Goal: Information Seeking & Learning: Learn about a topic

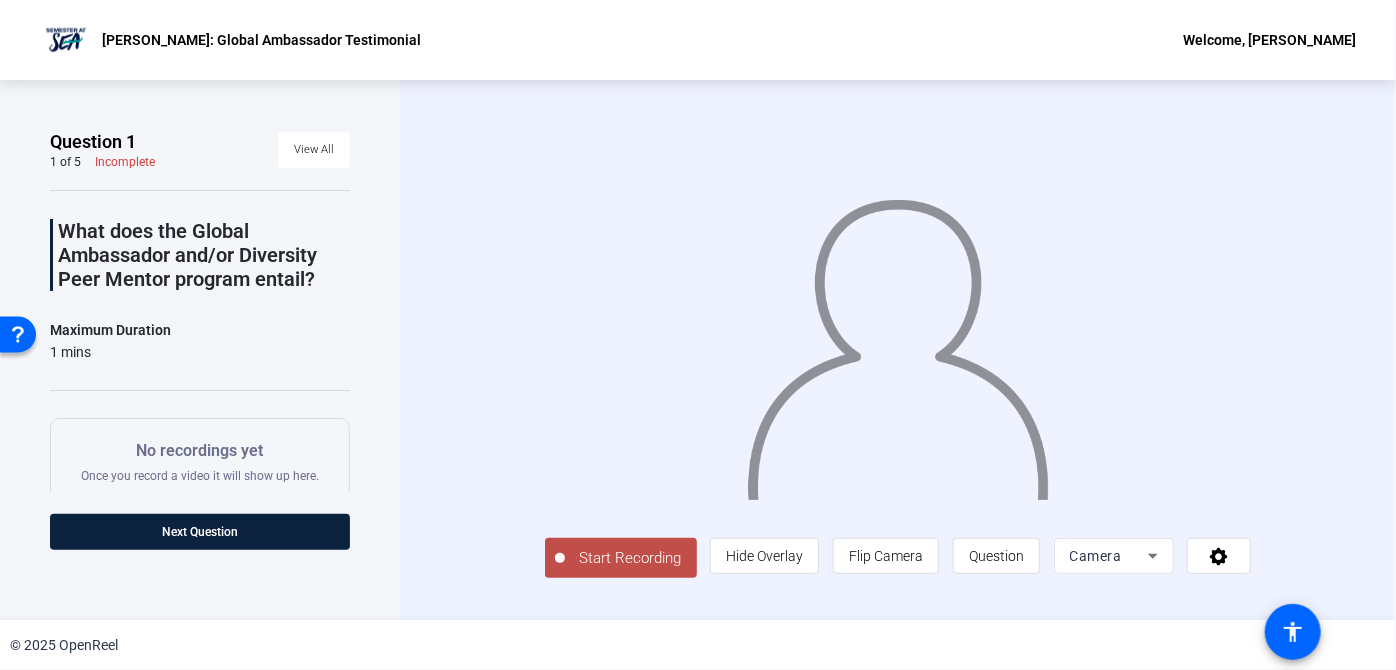
click at [555, 353] on div at bounding box center [898, 321] width 707 height 398
drag, startPoint x: 0, startPoint y: 0, endPoint x: 538, endPoint y: 131, distance: 553.7
click at [545, 131] on div at bounding box center [898, 321] width 707 height 398
click at [303, 160] on span "View All" at bounding box center [314, 150] width 40 height 30
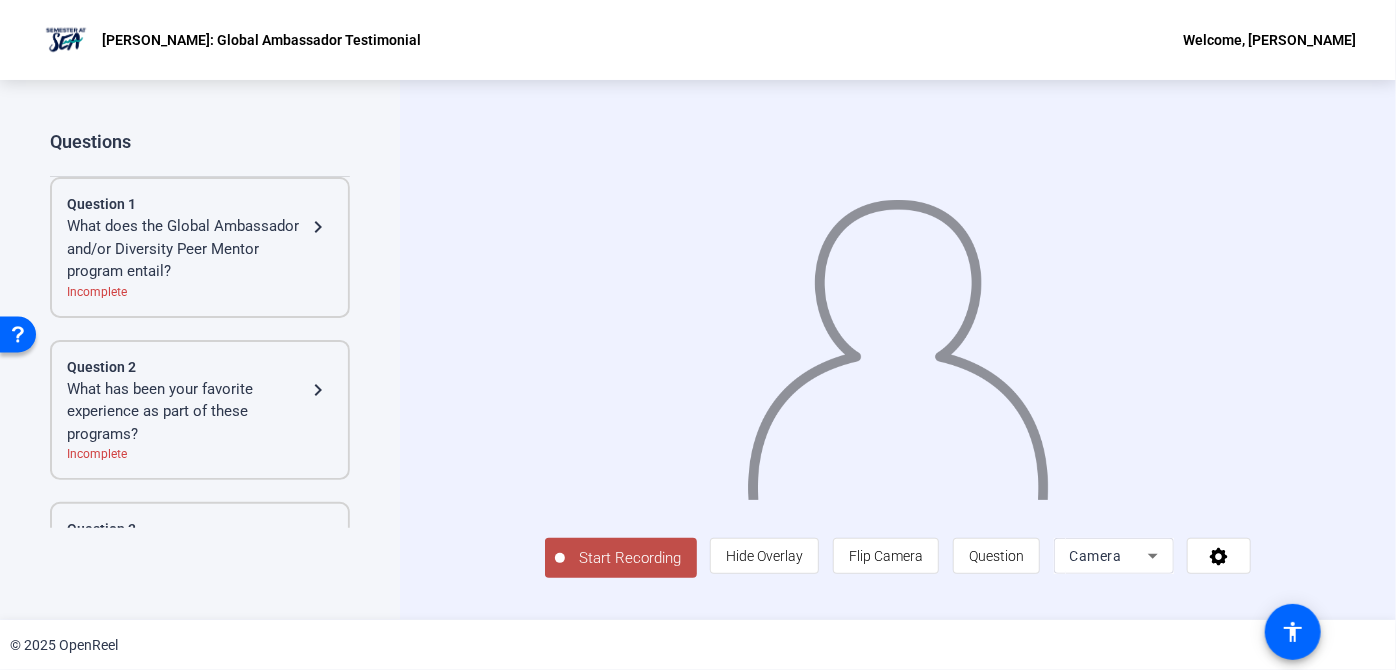
click at [249, 400] on div "What has been your favorite experience as part of these programs?" at bounding box center [186, 412] width 239 height 68
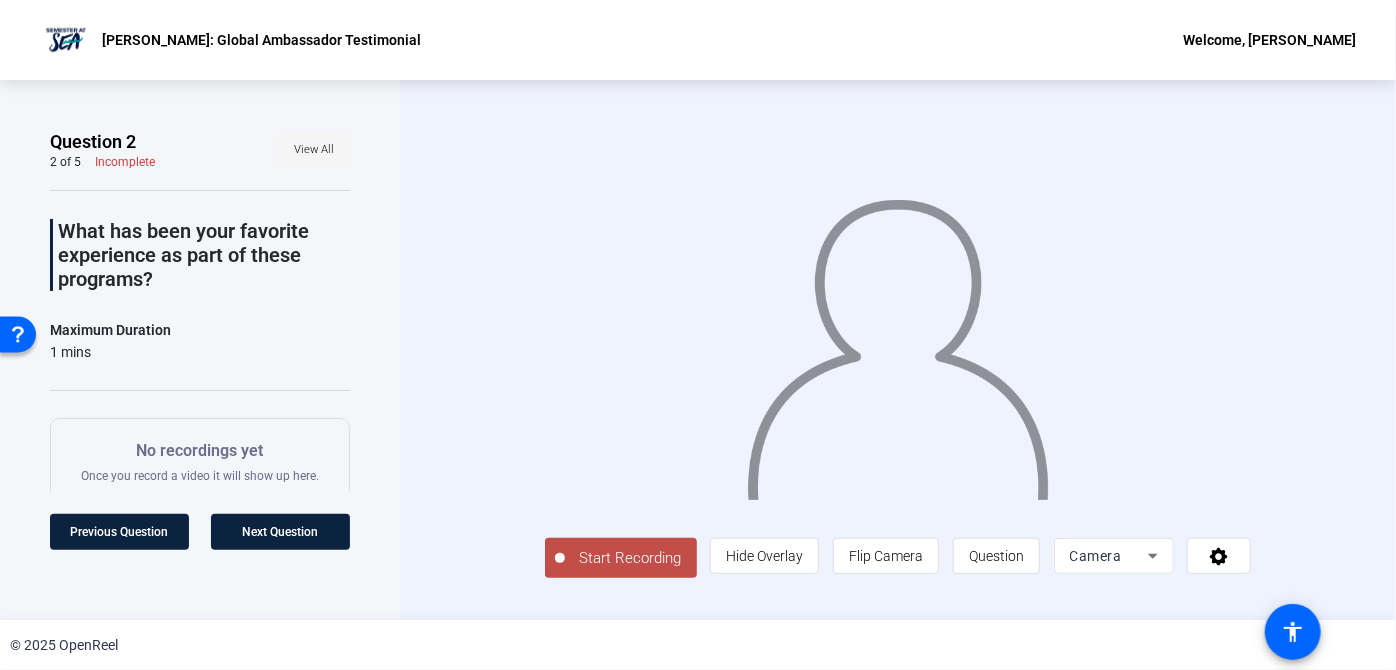
click at [300, 139] on span "View All" at bounding box center [314, 150] width 40 height 30
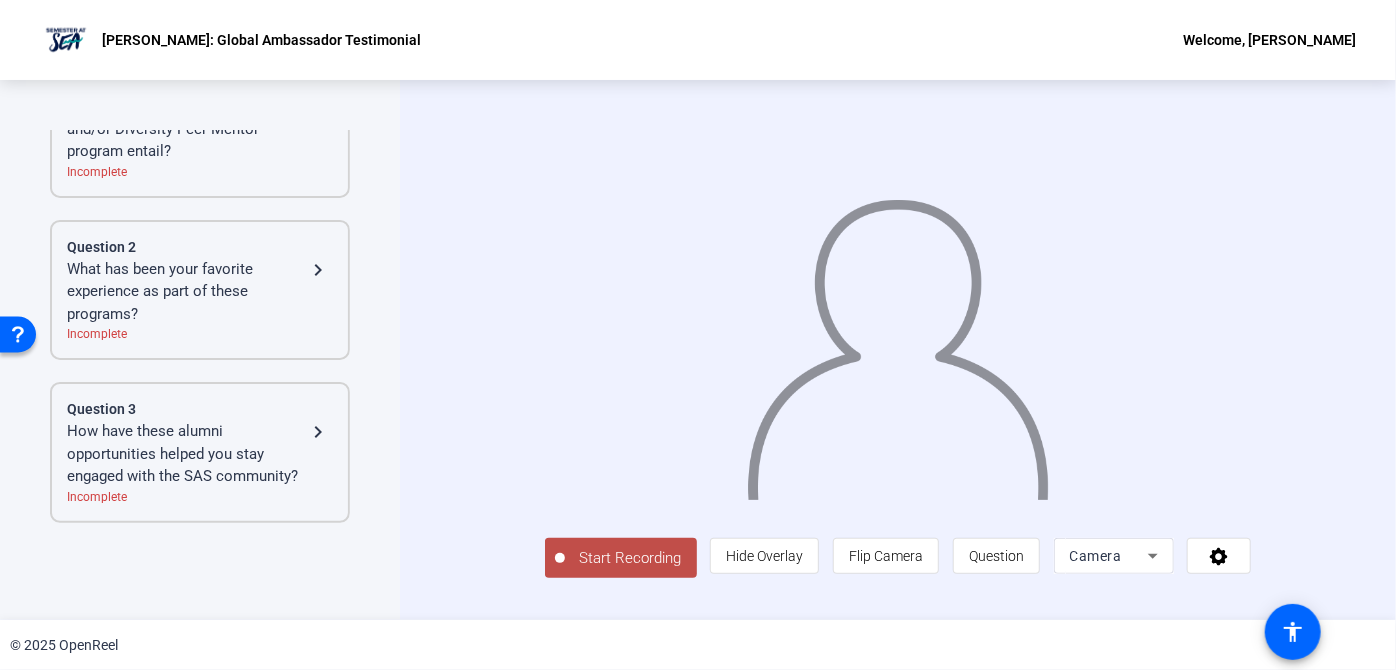
scroll to position [197, 0]
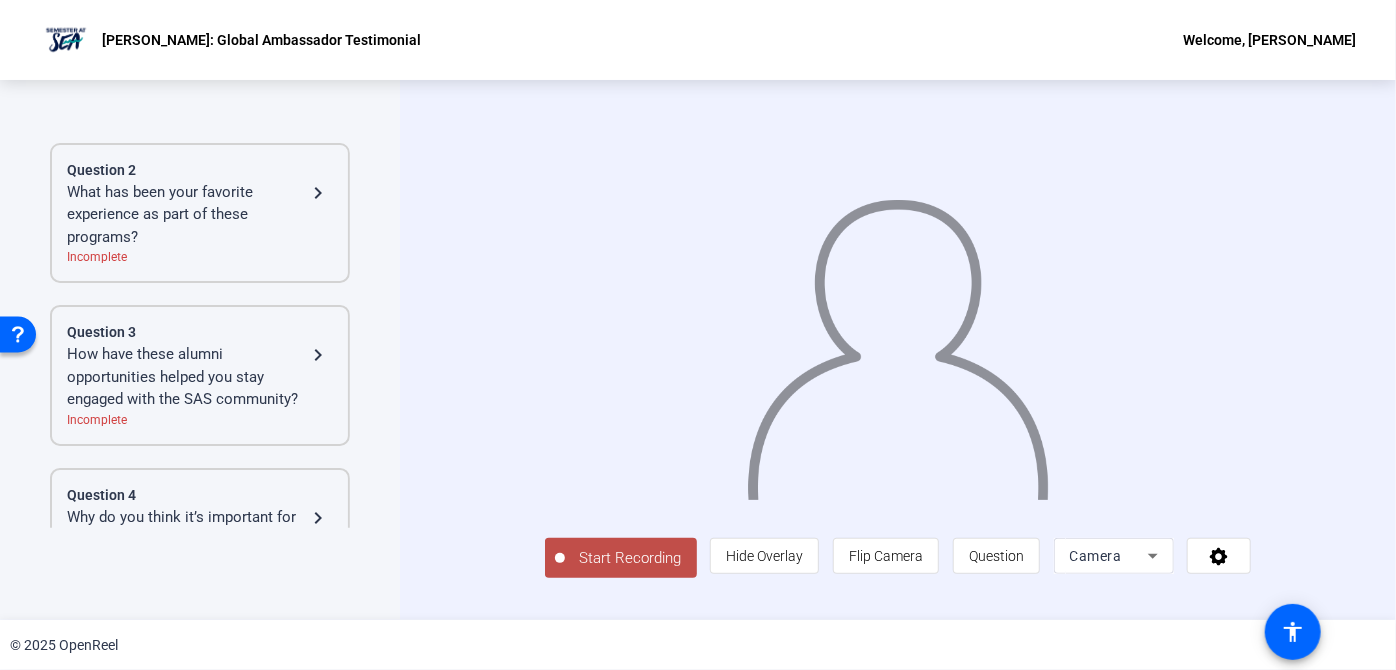
click at [294, 366] on div "How have these alumni opportunities helped you stay engaged with the SAS commun…" at bounding box center [186, 377] width 239 height 68
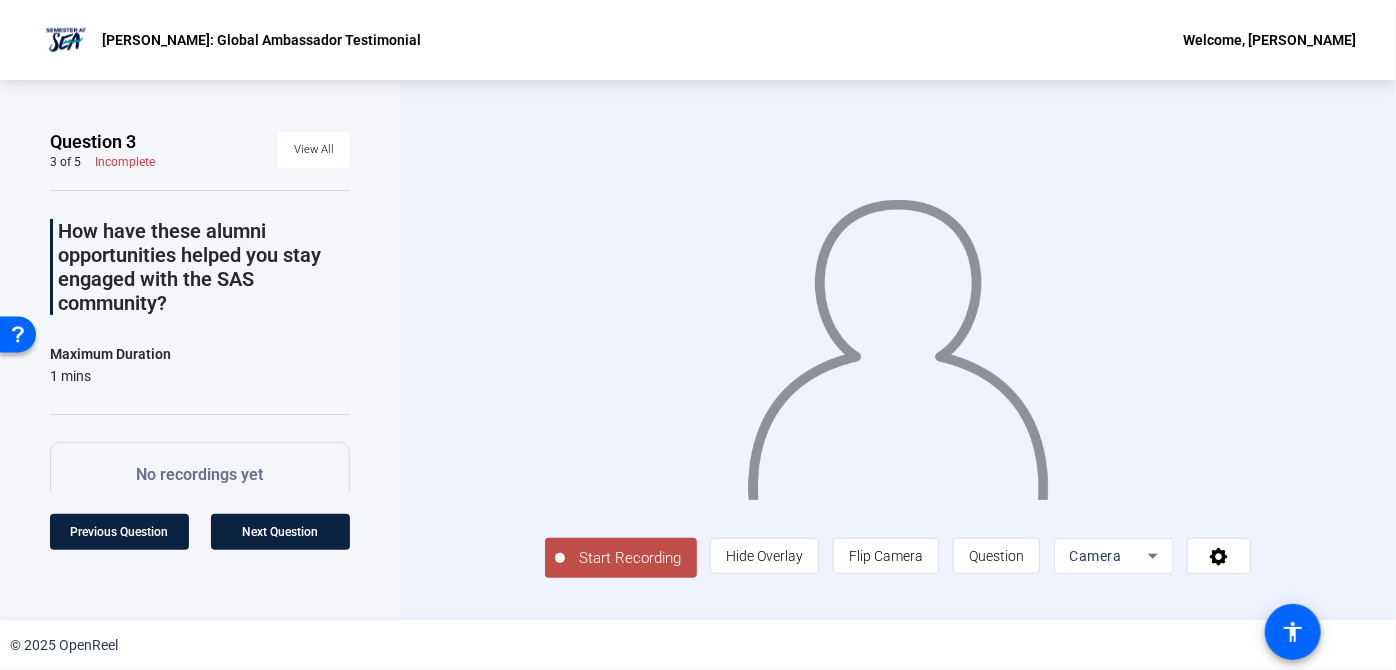
scroll to position [0, 0]
click at [311, 160] on span "View All" at bounding box center [314, 150] width 40 height 30
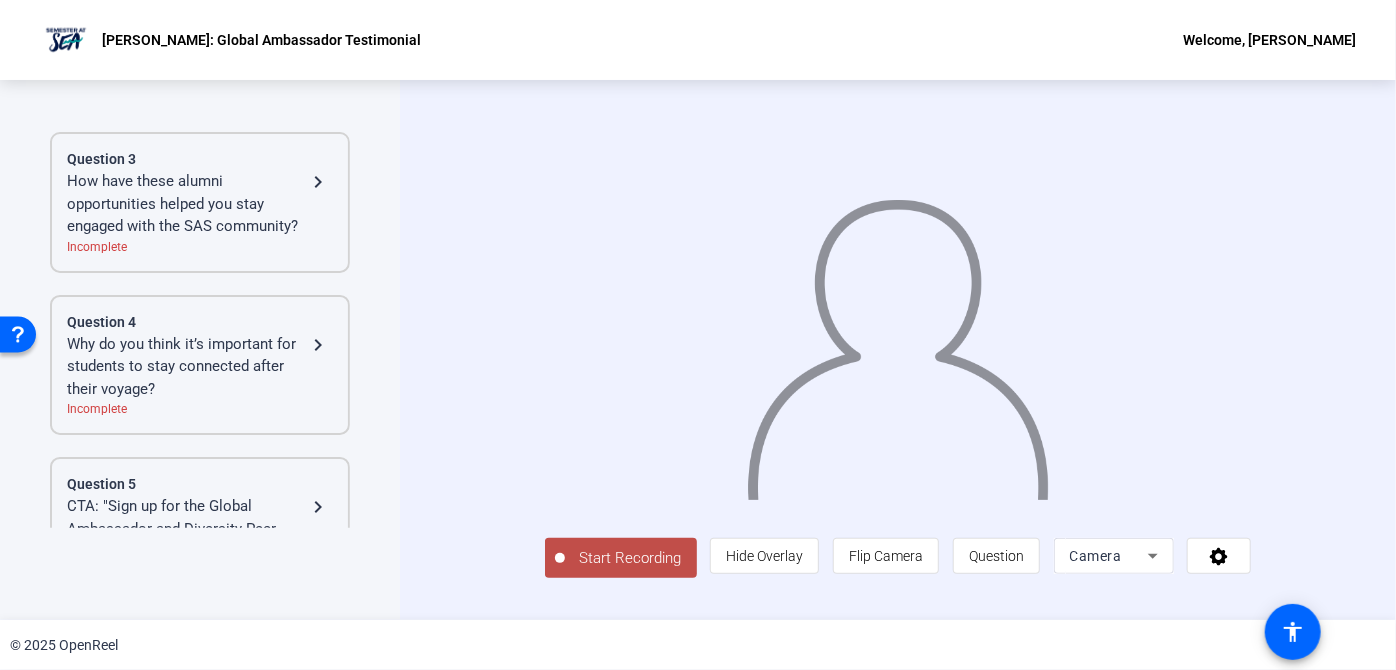
scroll to position [432, 0]
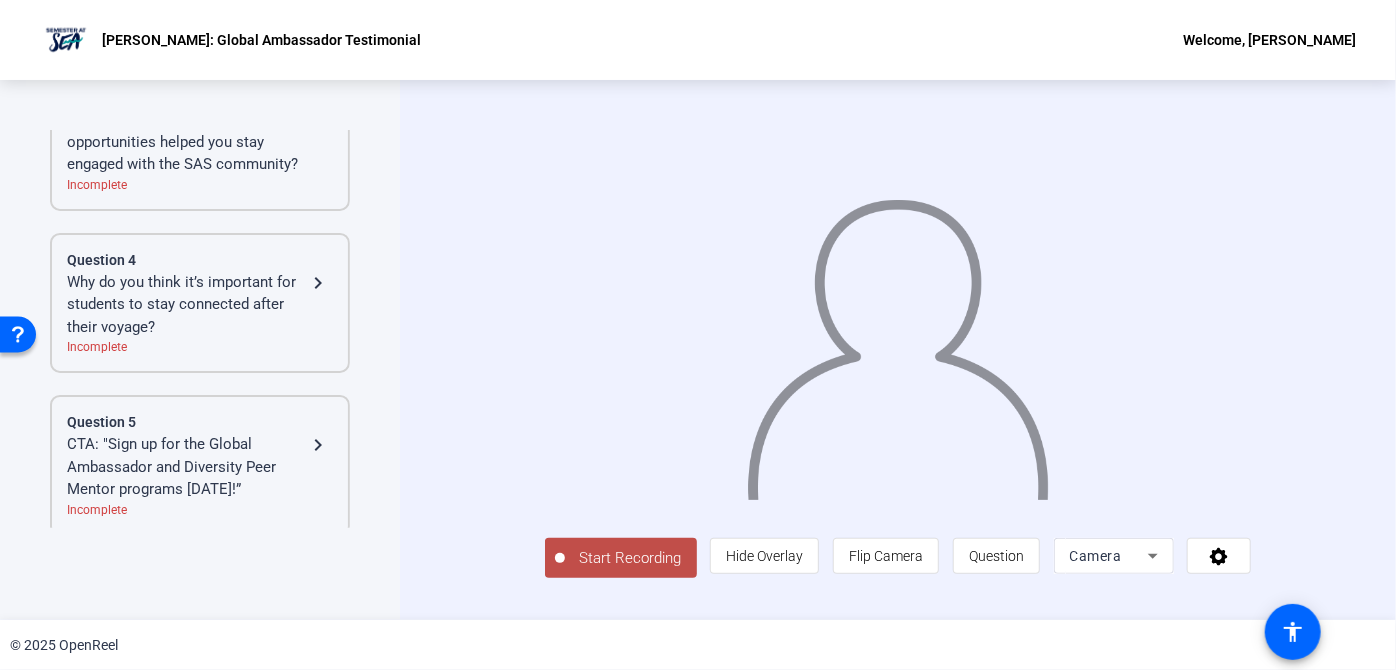
click at [254, 315] on div "Why do you think it’s important for students to stay connected after their voya…" at bounding box center [186, 305] width 239 height 68
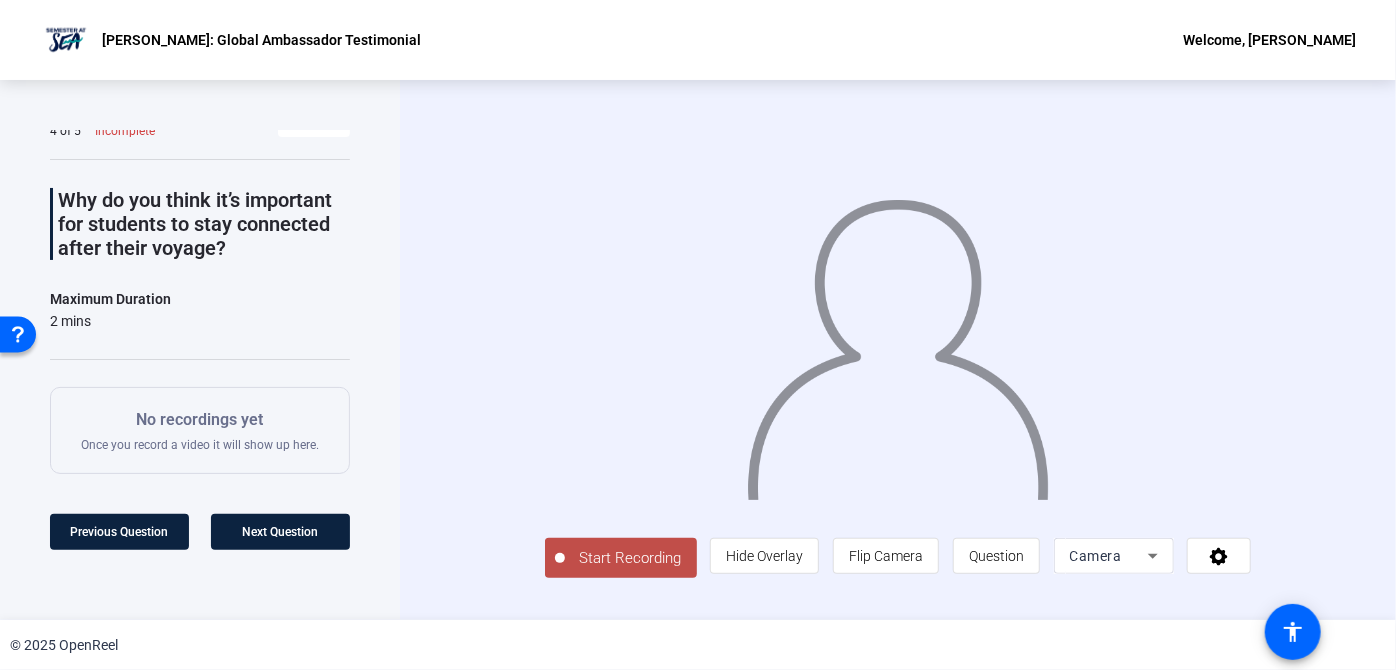
scroll to position [0, 0]
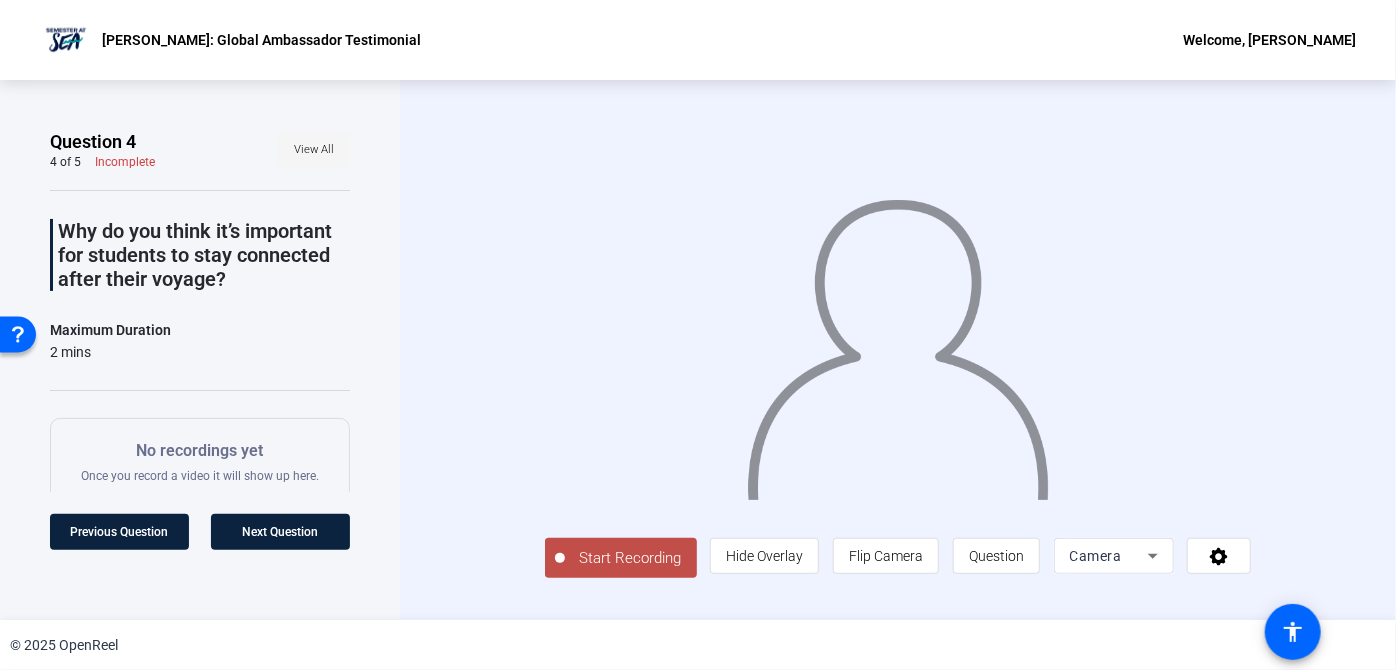
click at [306, 140] on span "View All" at bounding box center [314, 150] width 40 height 30
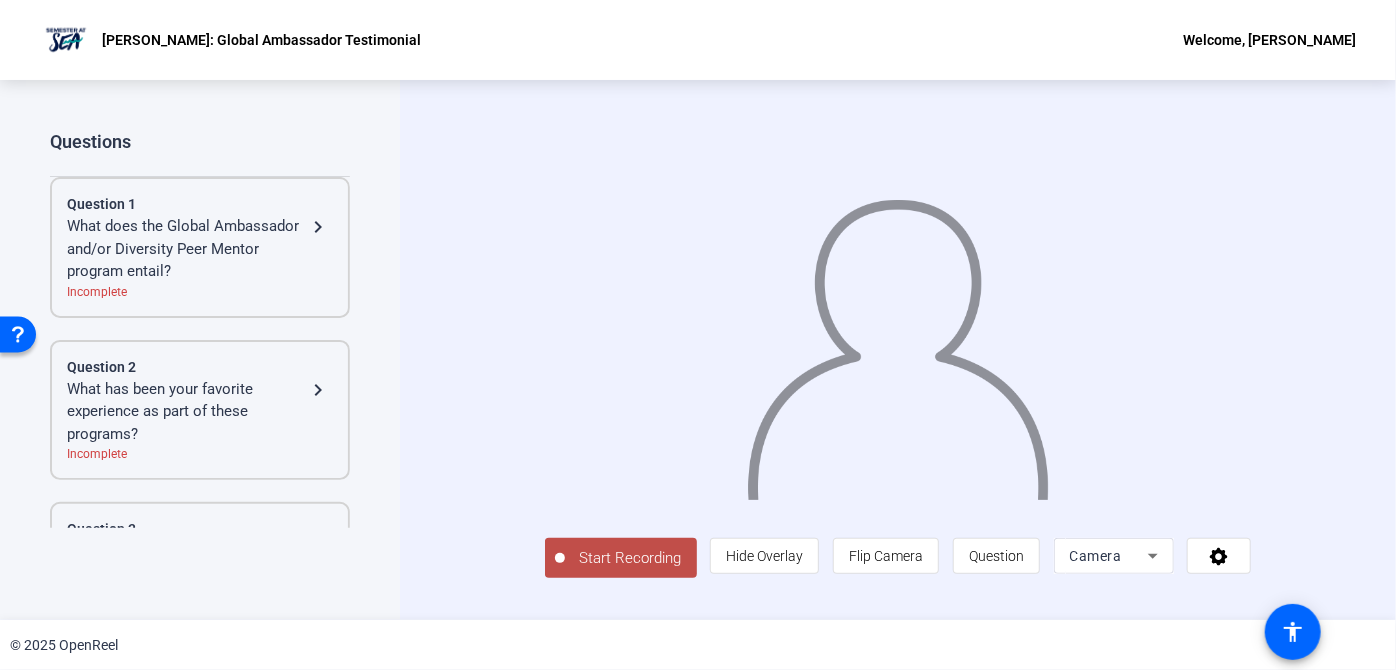
scroll to position [432, 0]
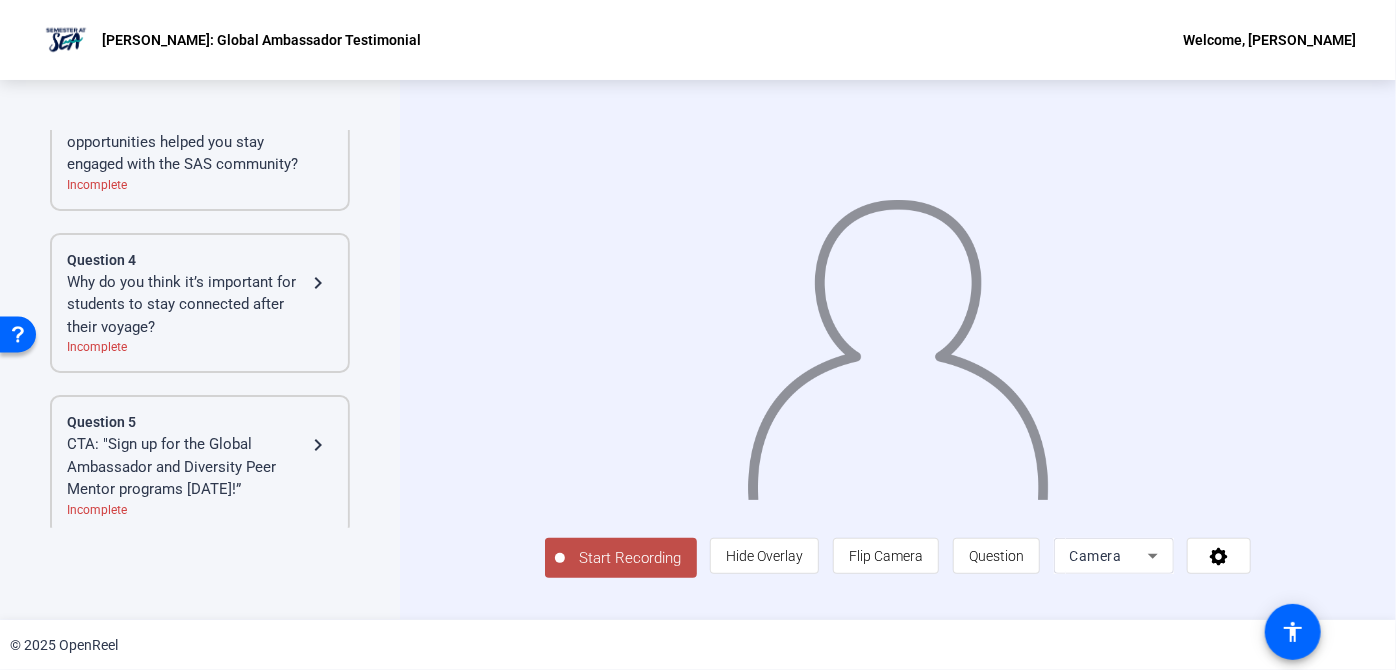
click at [224, 435] on div "CTA: "Sign up for the Global Ambassador and Diversity Peer Mentor programs toda…" at bounding box center [186, 467] width 239 height 68
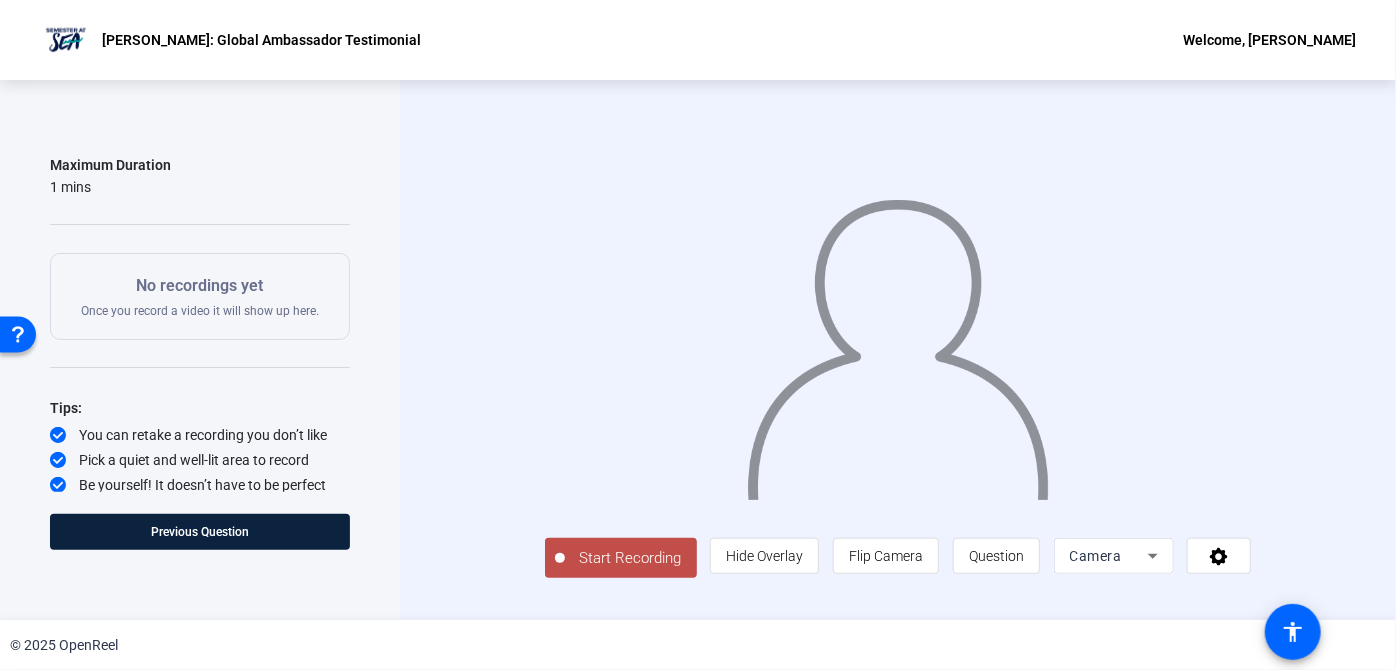
scroll to position [0, 0]
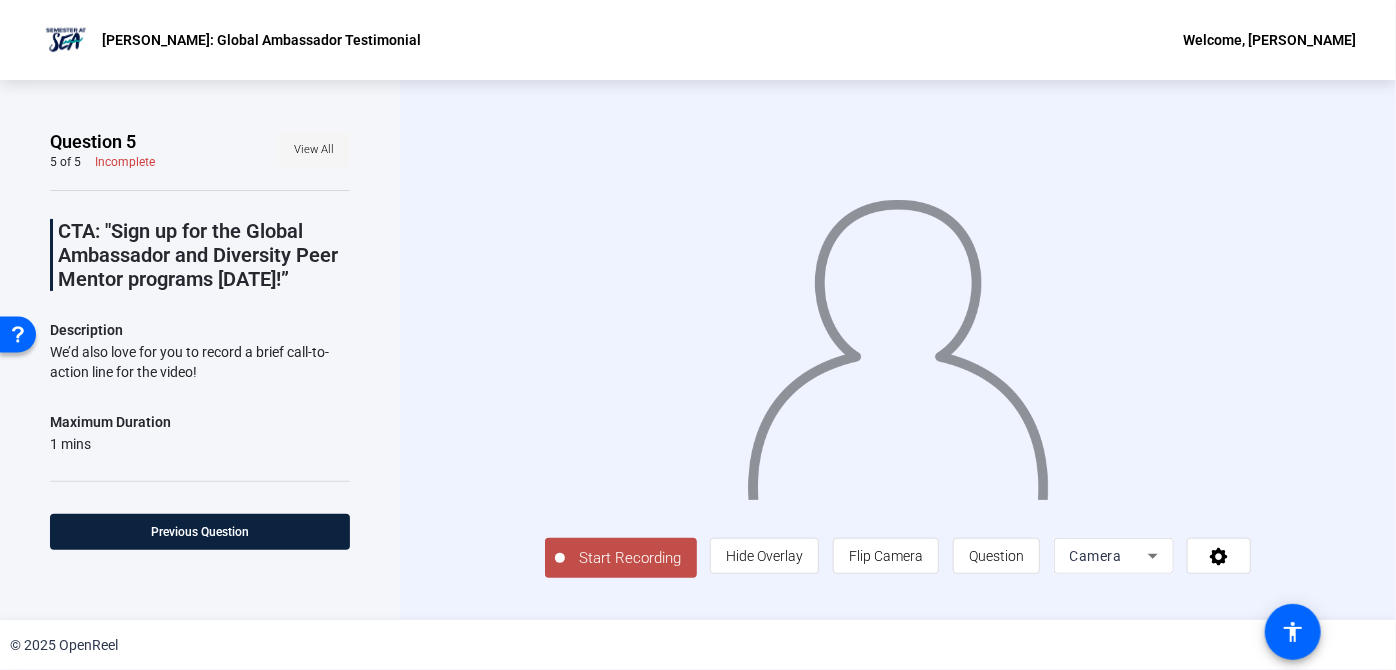
click at [316, 158] on span "View All" at bounding box center [314, 150] width 40 height 30
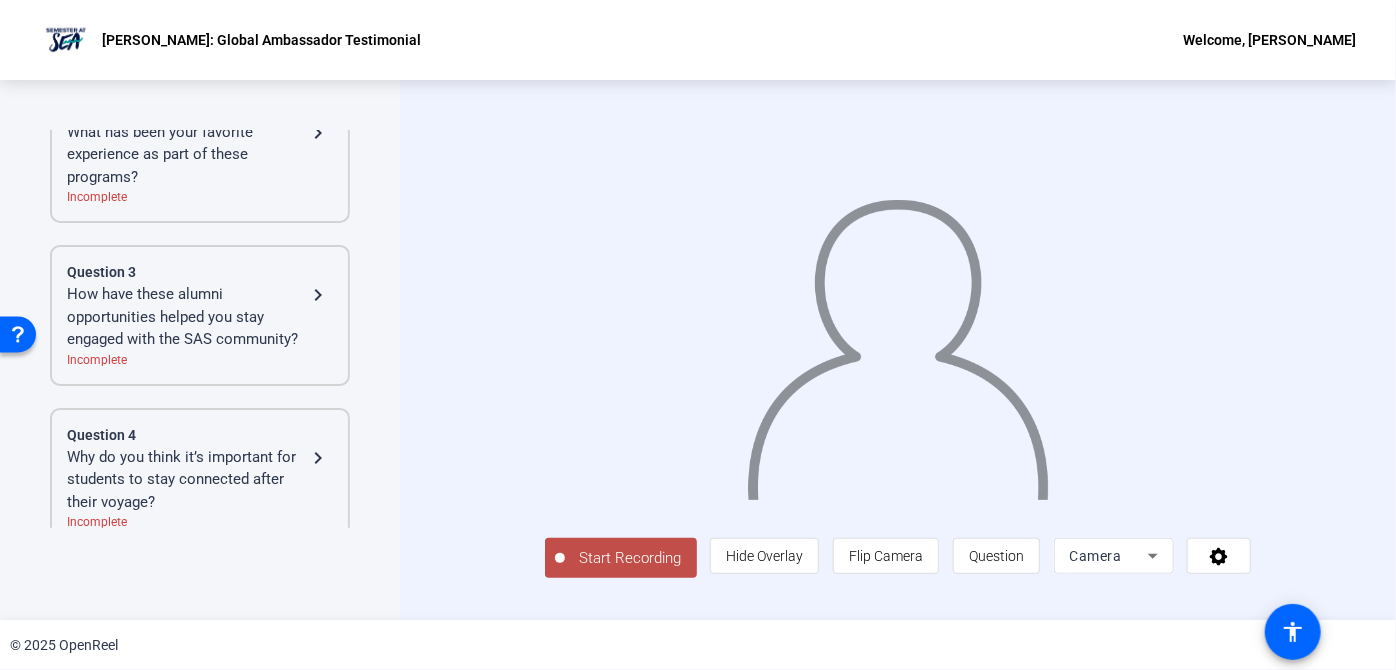
scroll to position [272, 0]
